Goal: Task Accomplishment & Management: Use online tool/utility

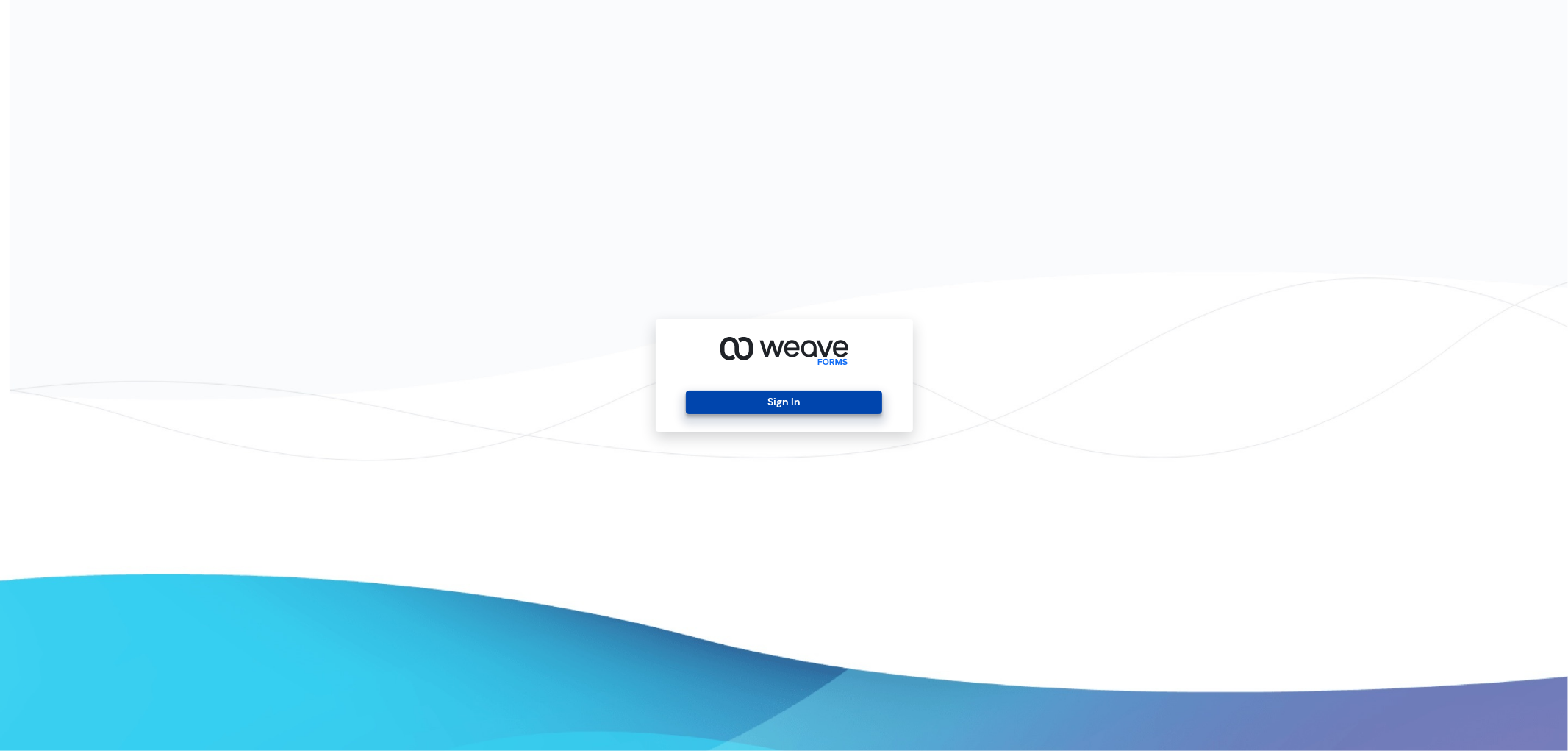
click at [785, 408] on button "Sign In" at bounding box center [784, 402] width 196 height 24
